Goal: Task Accomplishment & Management: Manage account settings

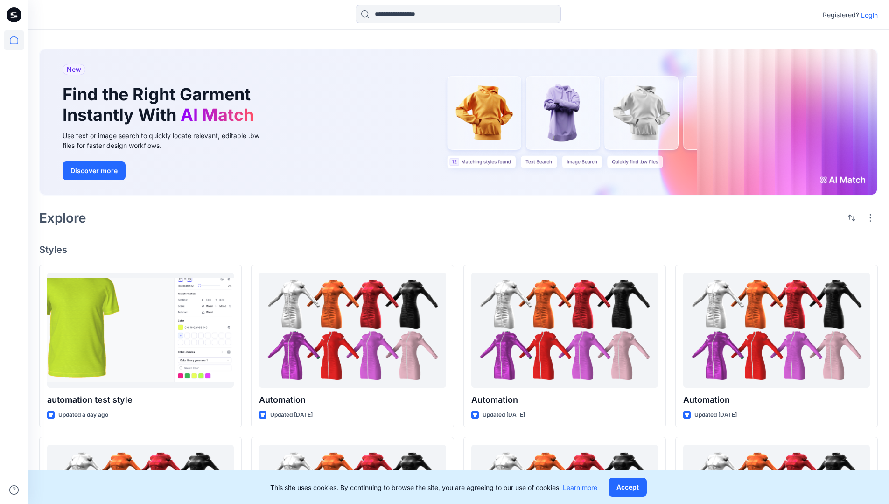
click at [867, 15] on p "Login" at bounding box center [869, 15] width 17 height 10
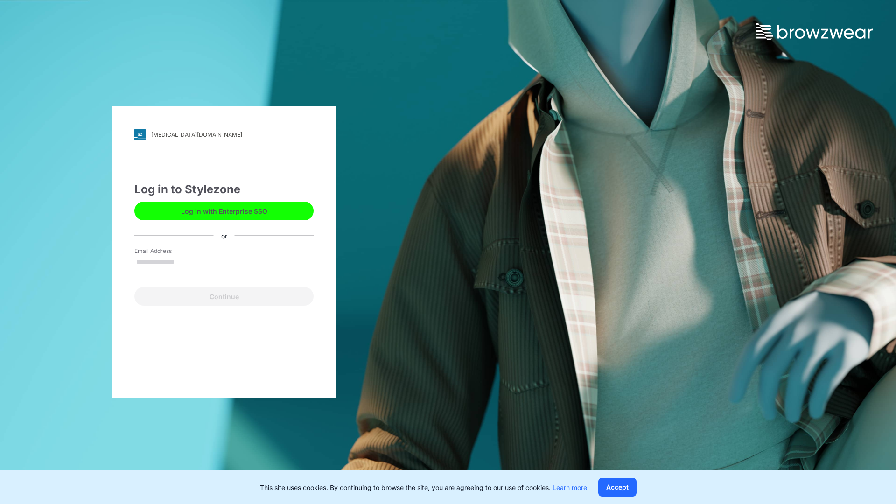
click at [184, 261] on input "Email Address" at bounding box center [223, 262] width 179 height 14
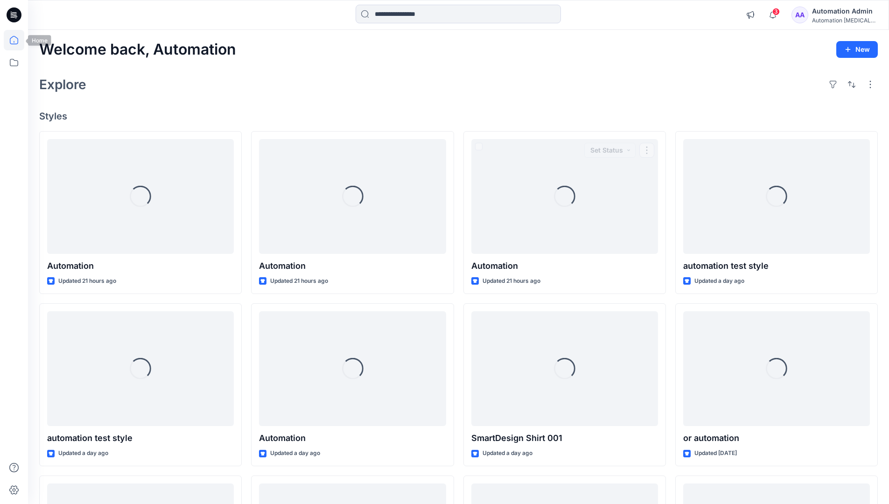
click at [18, 40] on icon at bounding box center [14, 40] width 8 height 8
